Goal: Information Seeking & Learning: Learn about a topic

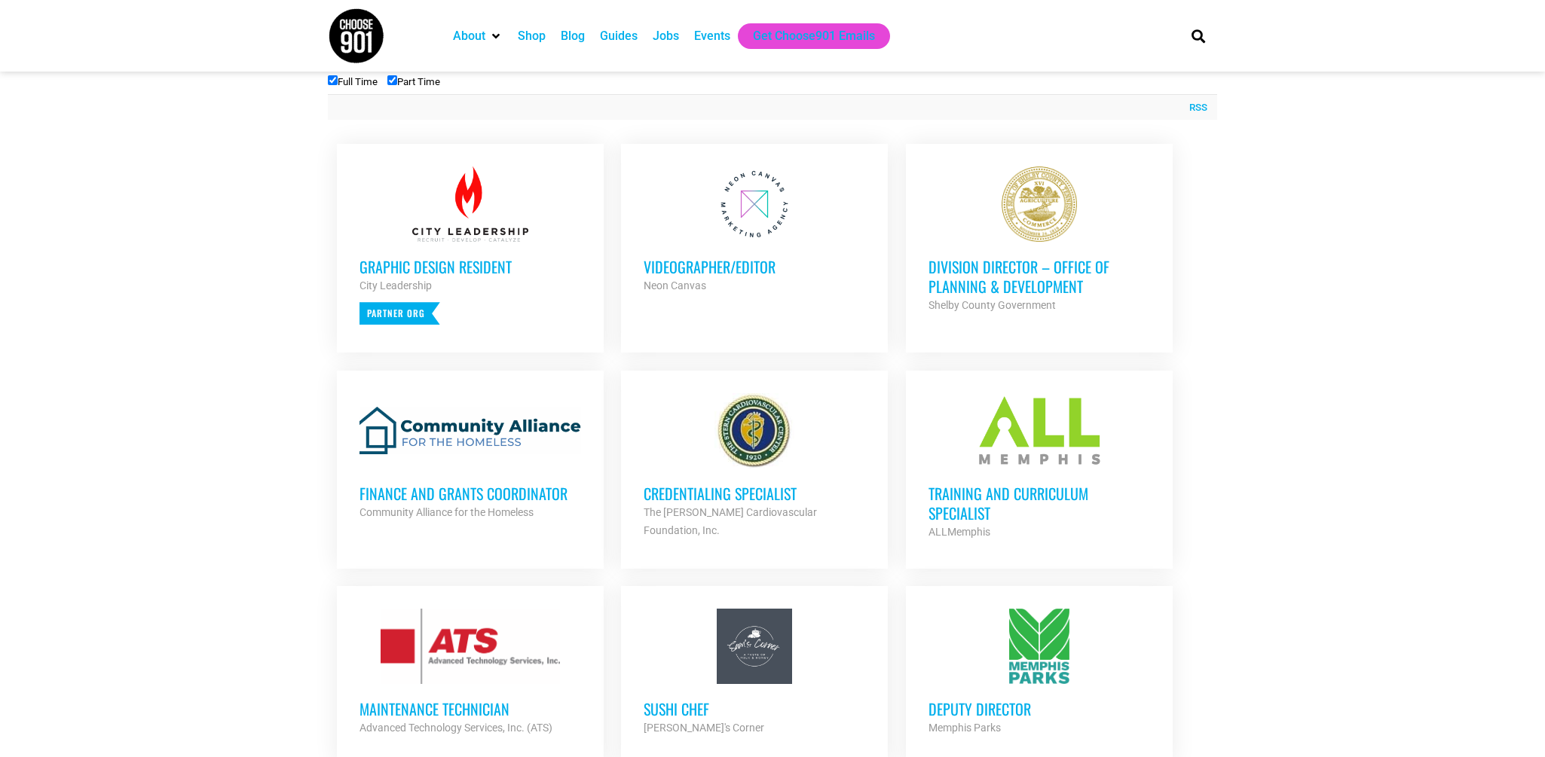
scroll to position [548, 0]
click at [719, 268] on h3 "Videographer/Editor" at bounding box center [755, 266] width 222 height 20
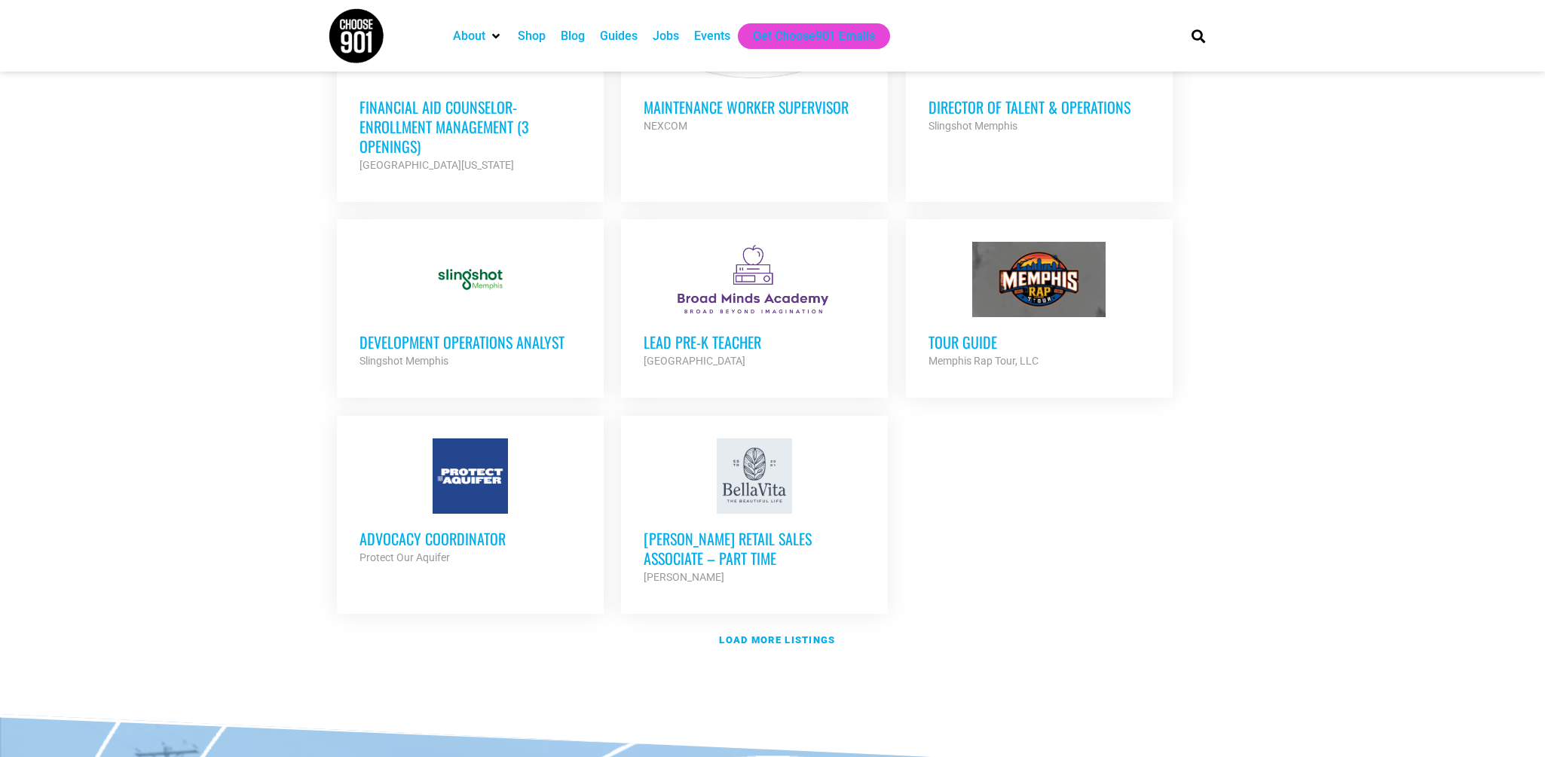
scroll to position [1575, 0]
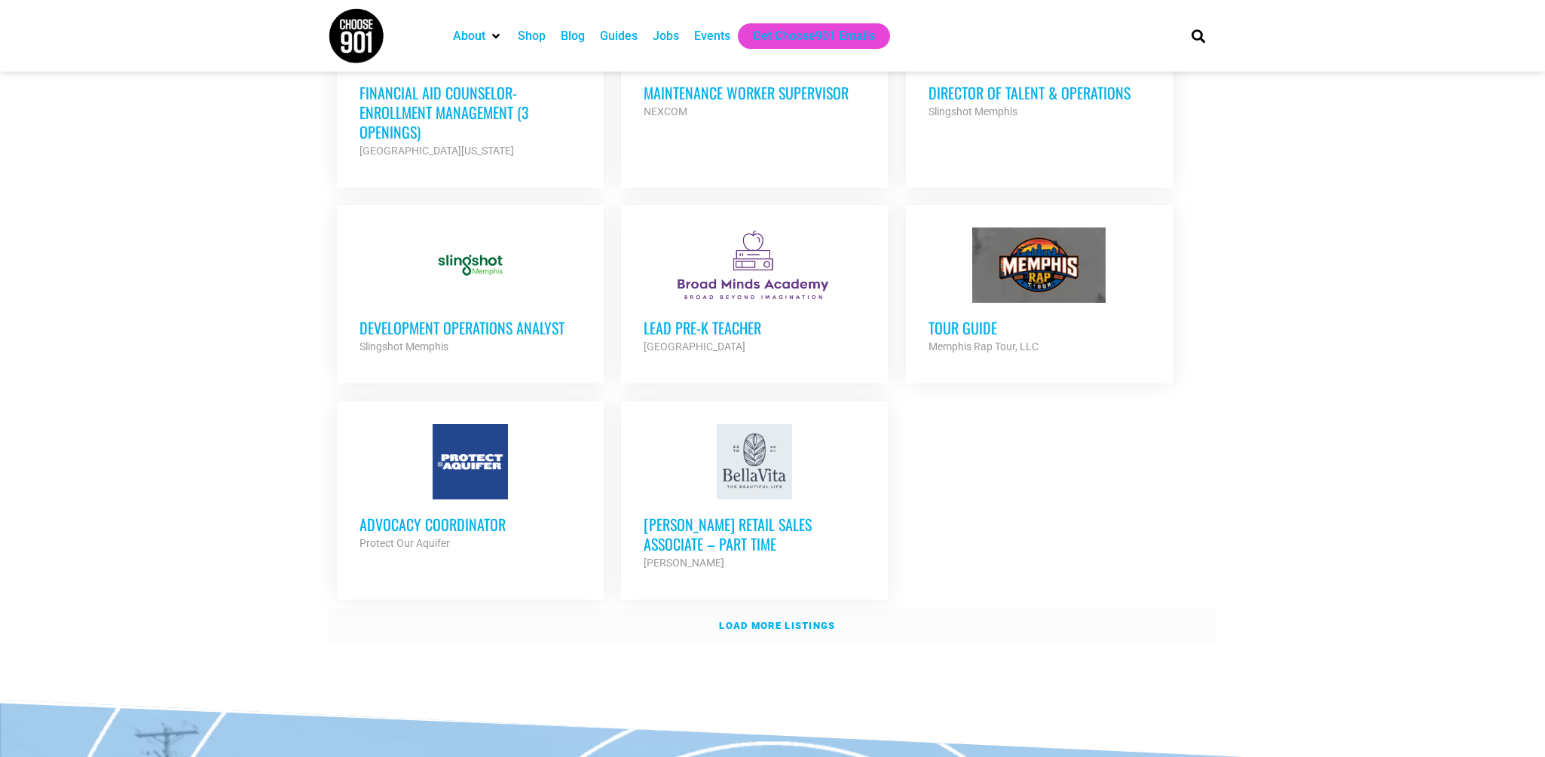
click at [756, 620] on strong "Load more listings" at bounding box center [777, 625] width 116 height 11
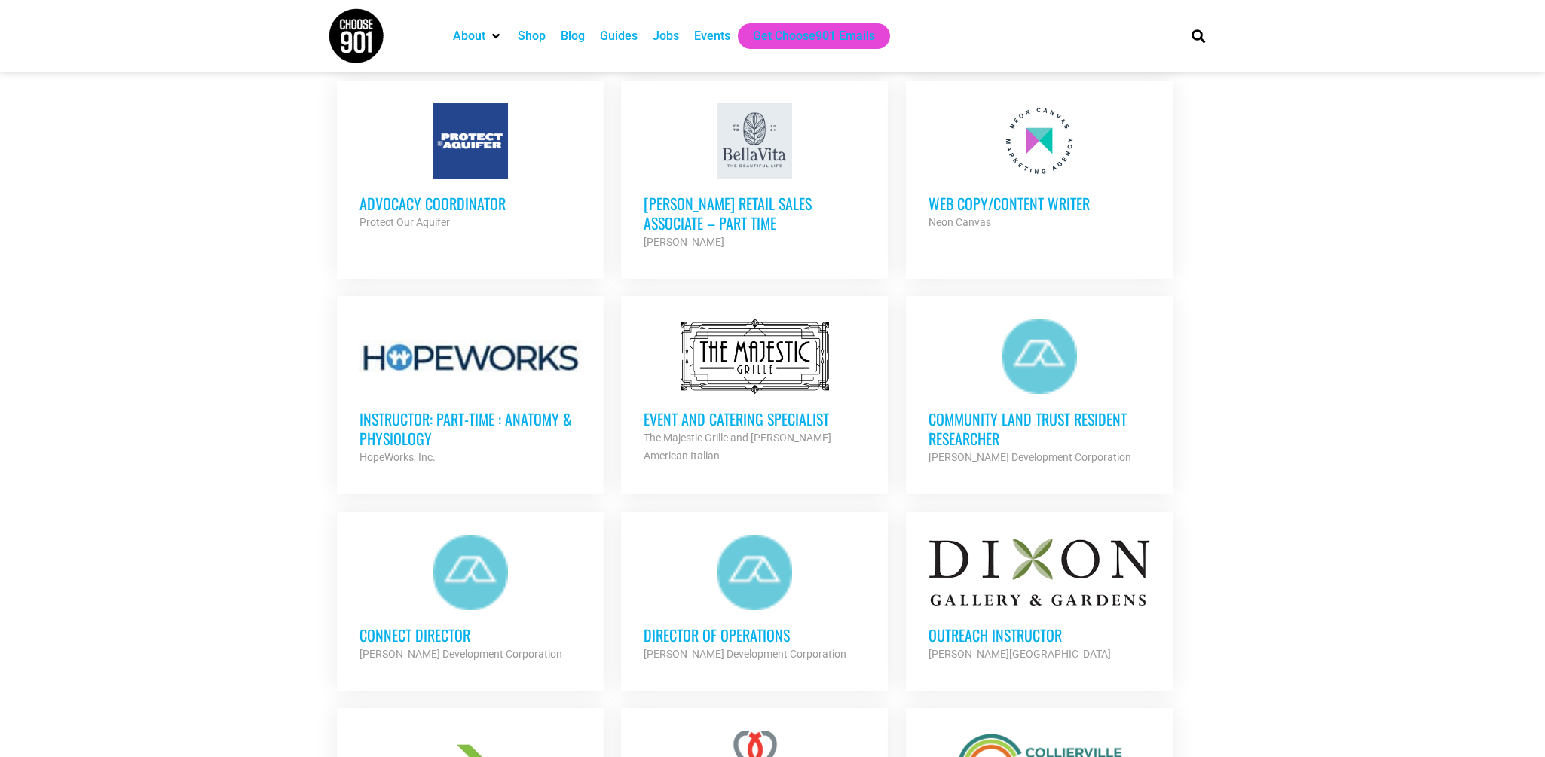
scroll to position [1900, 0]
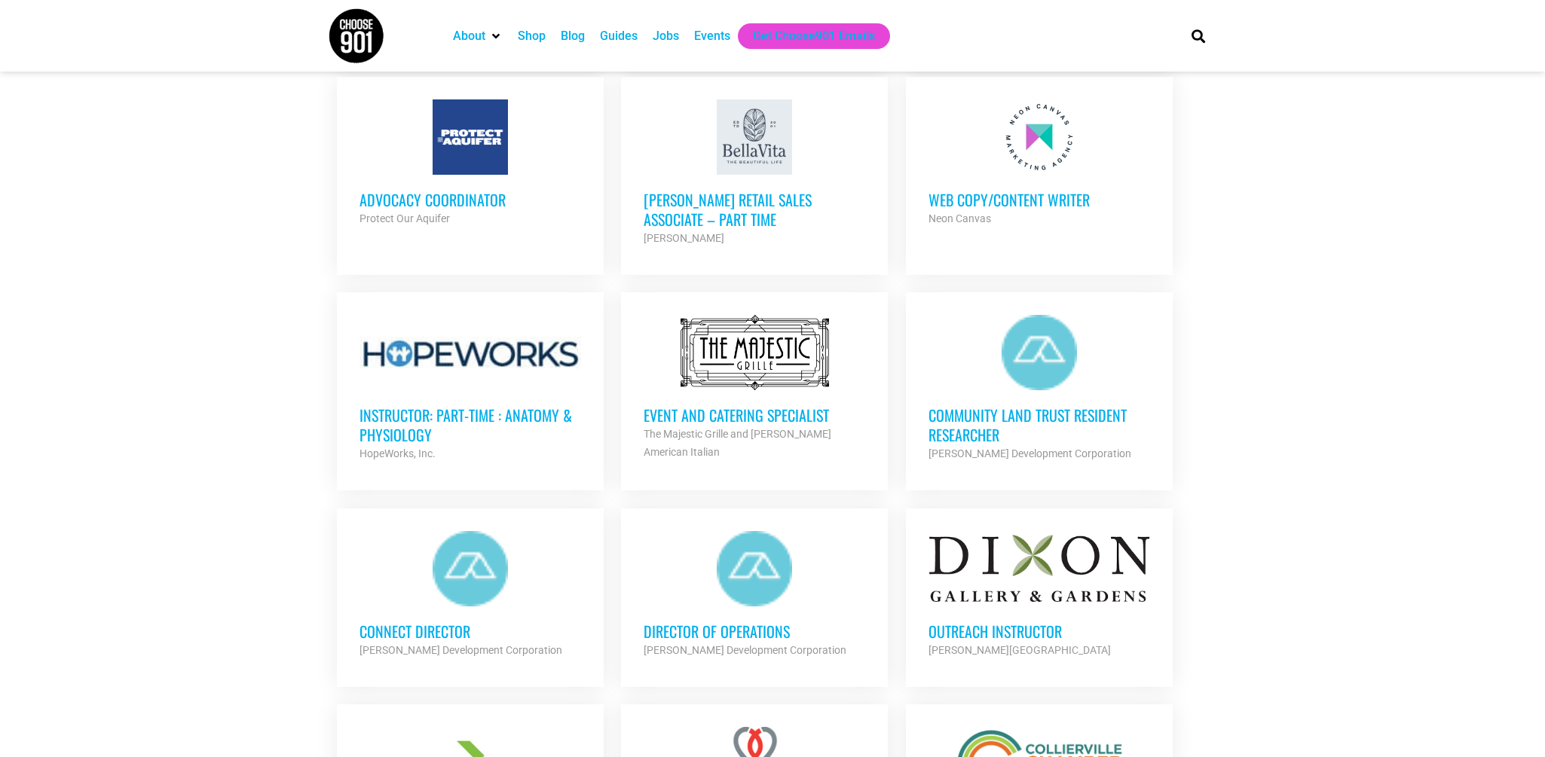
click at [1032, 190] on h3 "Web Copy/Content Writer" at bounding box center [1040, 200] width 222 height 20
